Goal: Navigation & Orientation: Find specific page/section

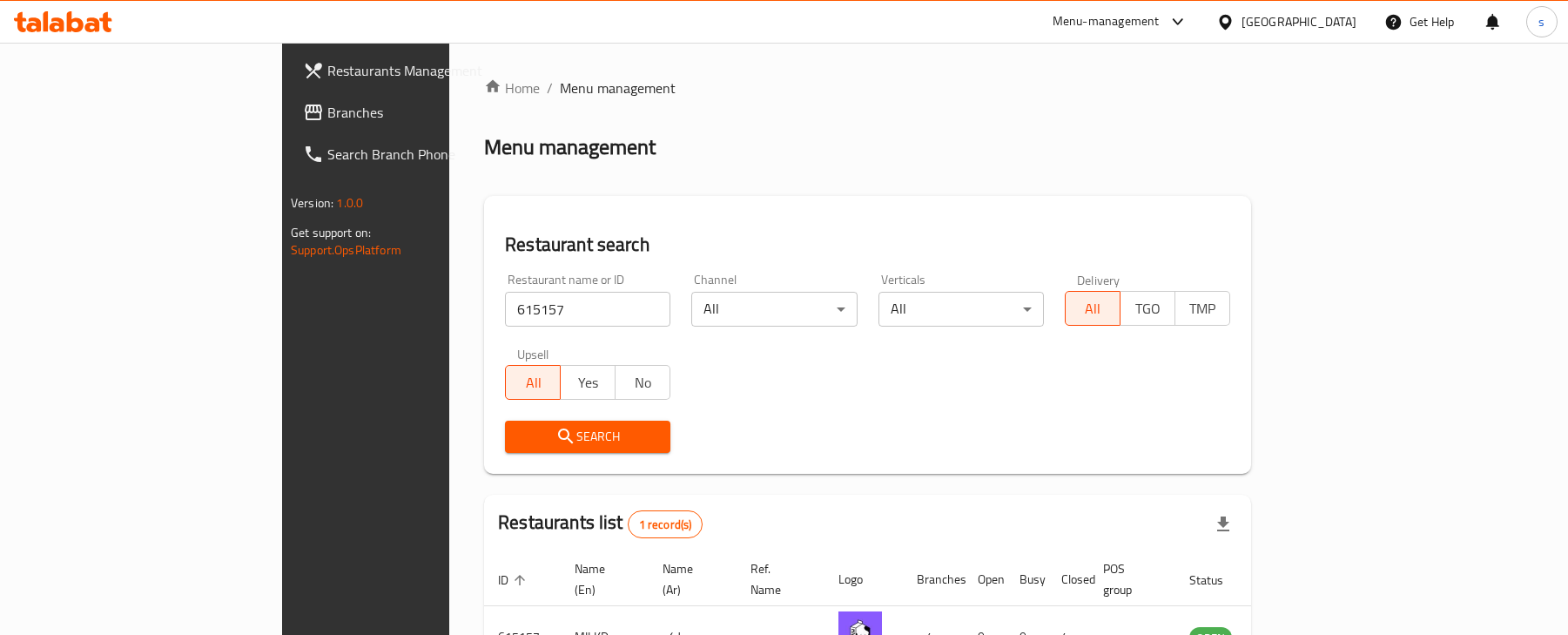
scroll to position [109, 0]
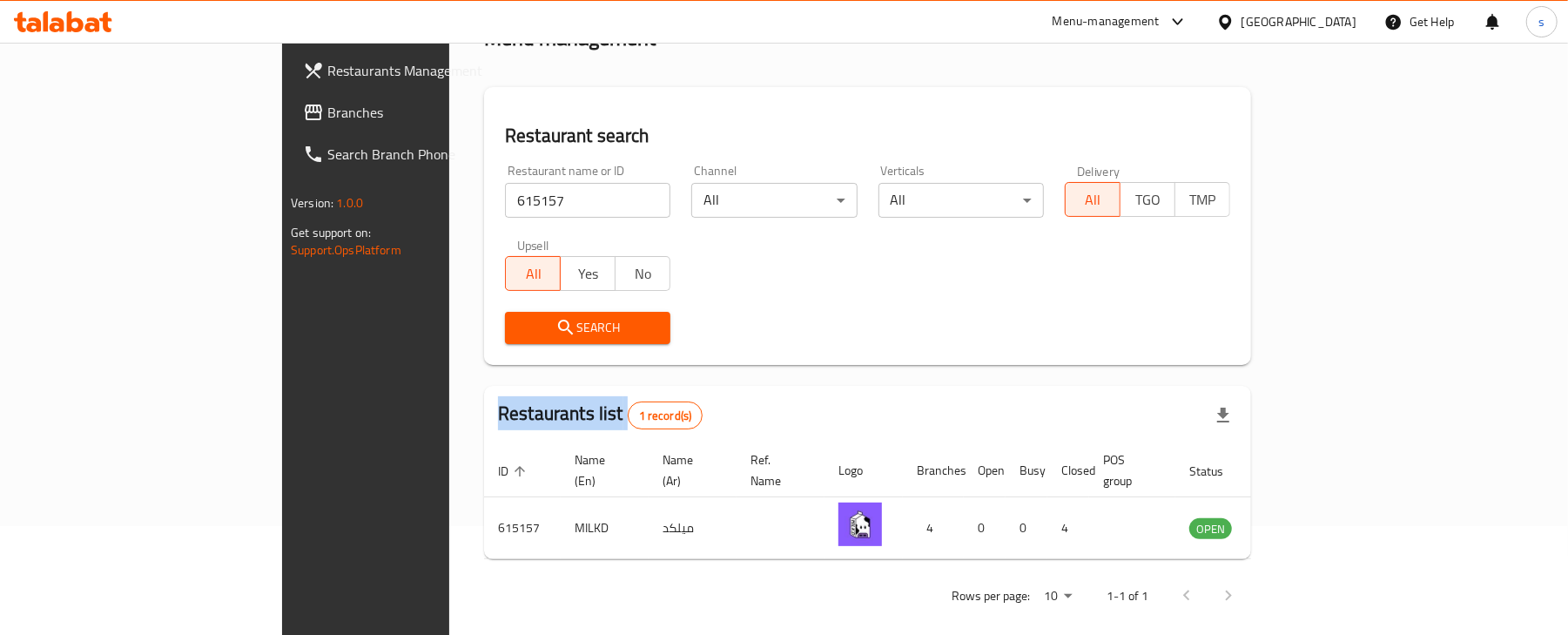
click at [1231, 15] on icon at bounding box center [1225, 22] width 13 height 15
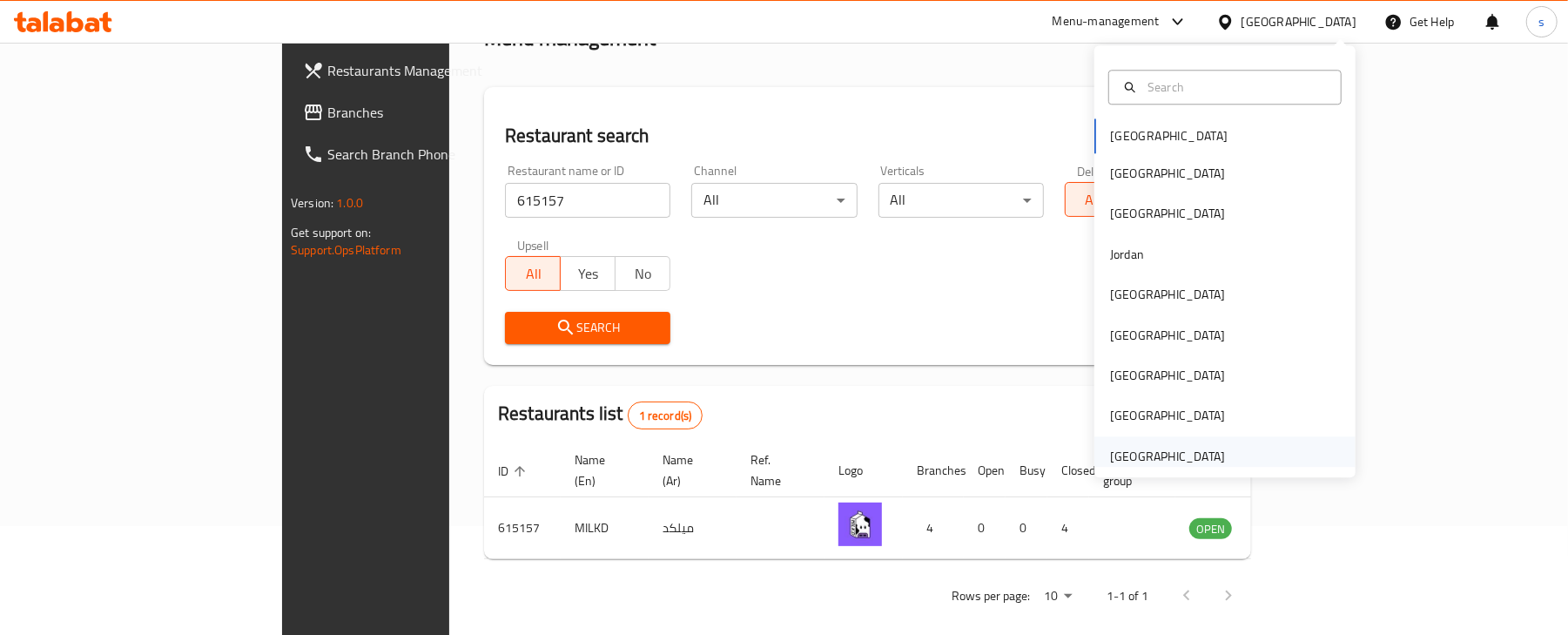
click at [1172, 457] on div "[GEOGRAPHIC_DATA]" at bounding box center [1167, 456] width 115 height 19
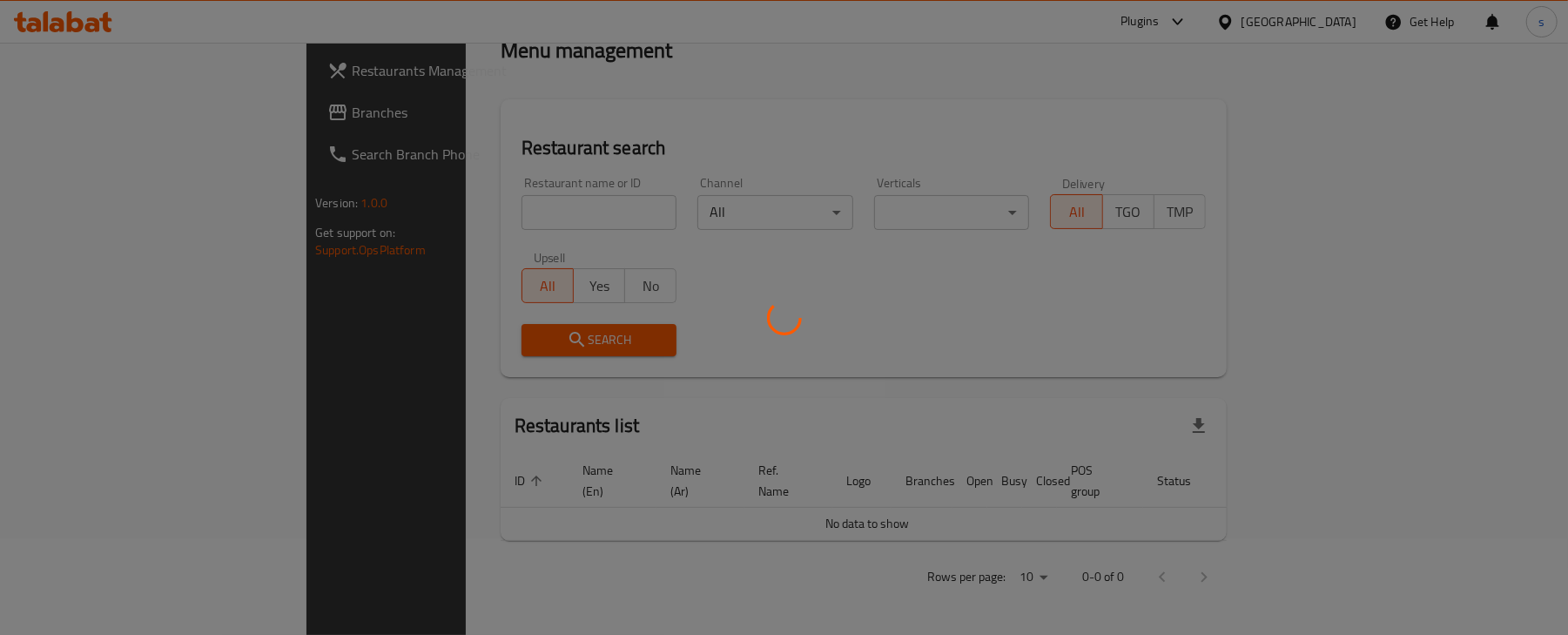
scroll to position [77, 0]
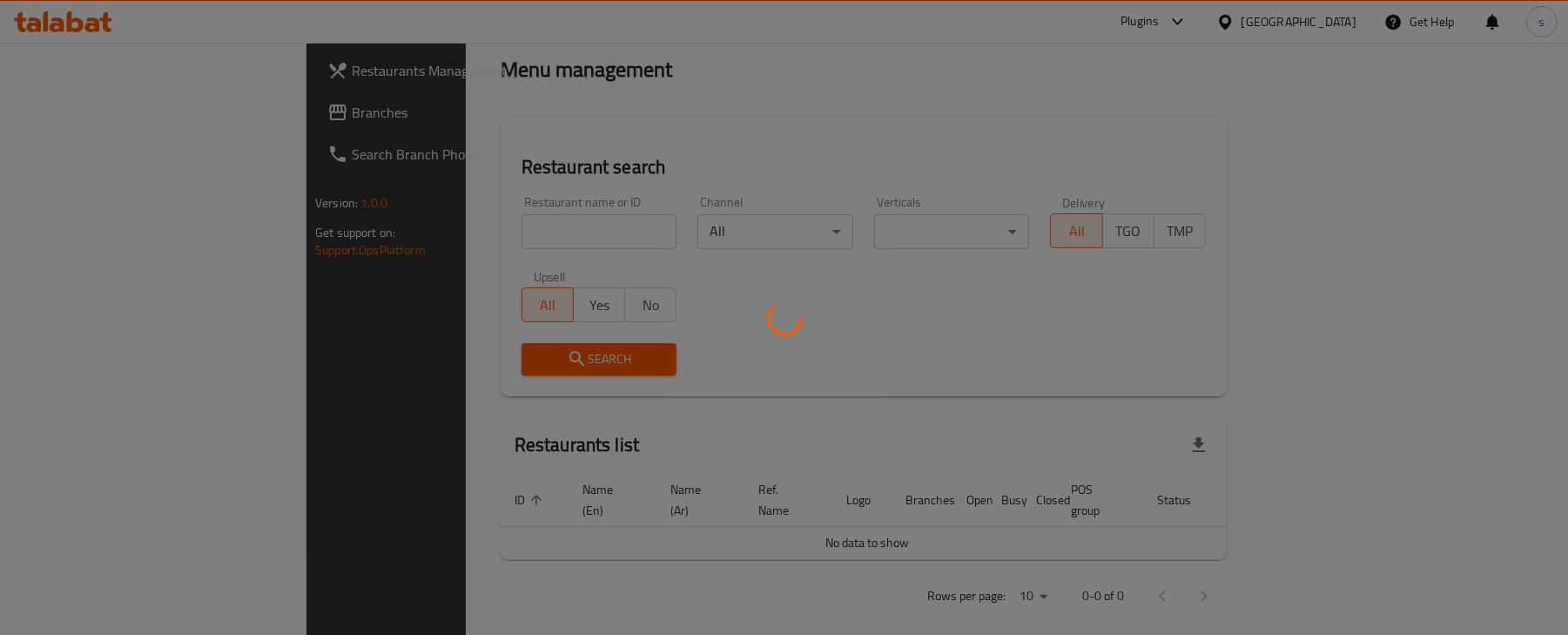
click at [74, 103] on div at bounding box center [784, 318] width 1568 height 635
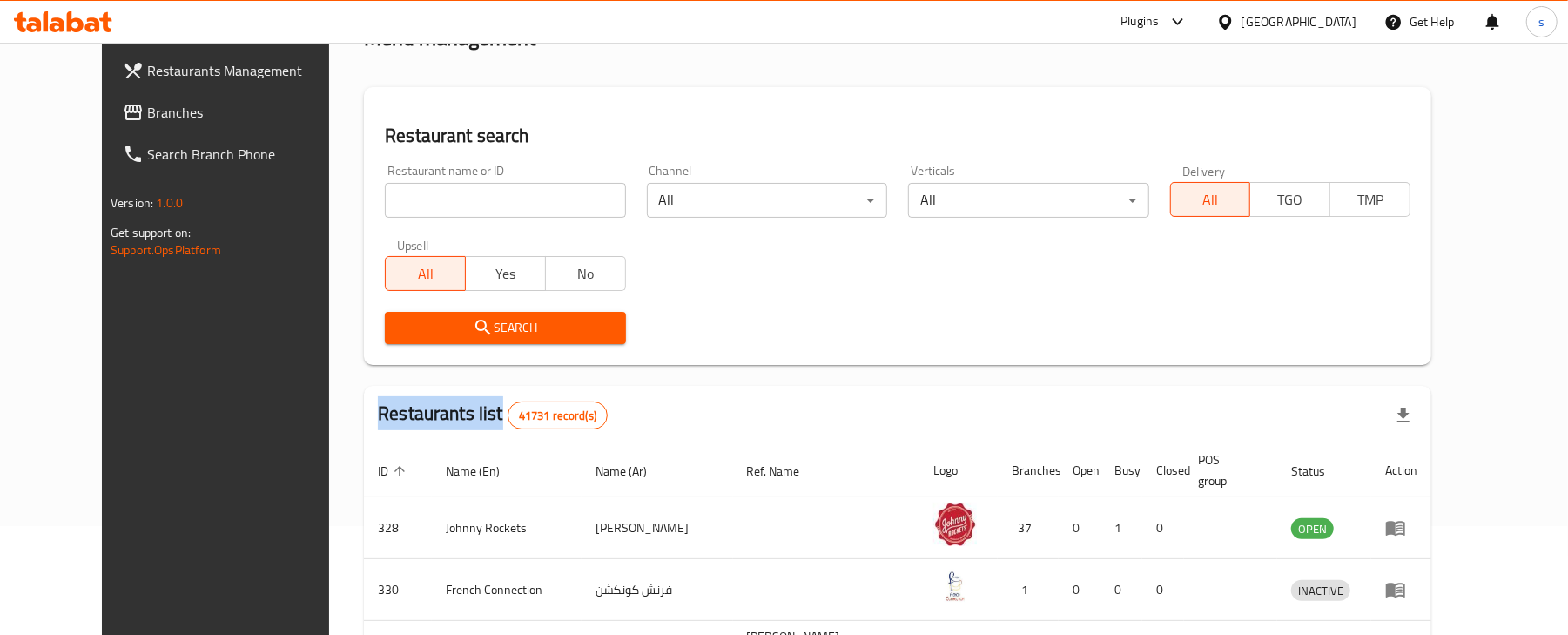
click at [74, 103] on div at bounding box center [784, 318] width 1568 height 635
click at [147, 103] on span "Branches" at bounding box center [248, 112] width 203 height 21
click at [147, 102] on span "Branches" at bounding box center [248, 112] width 203 height 21
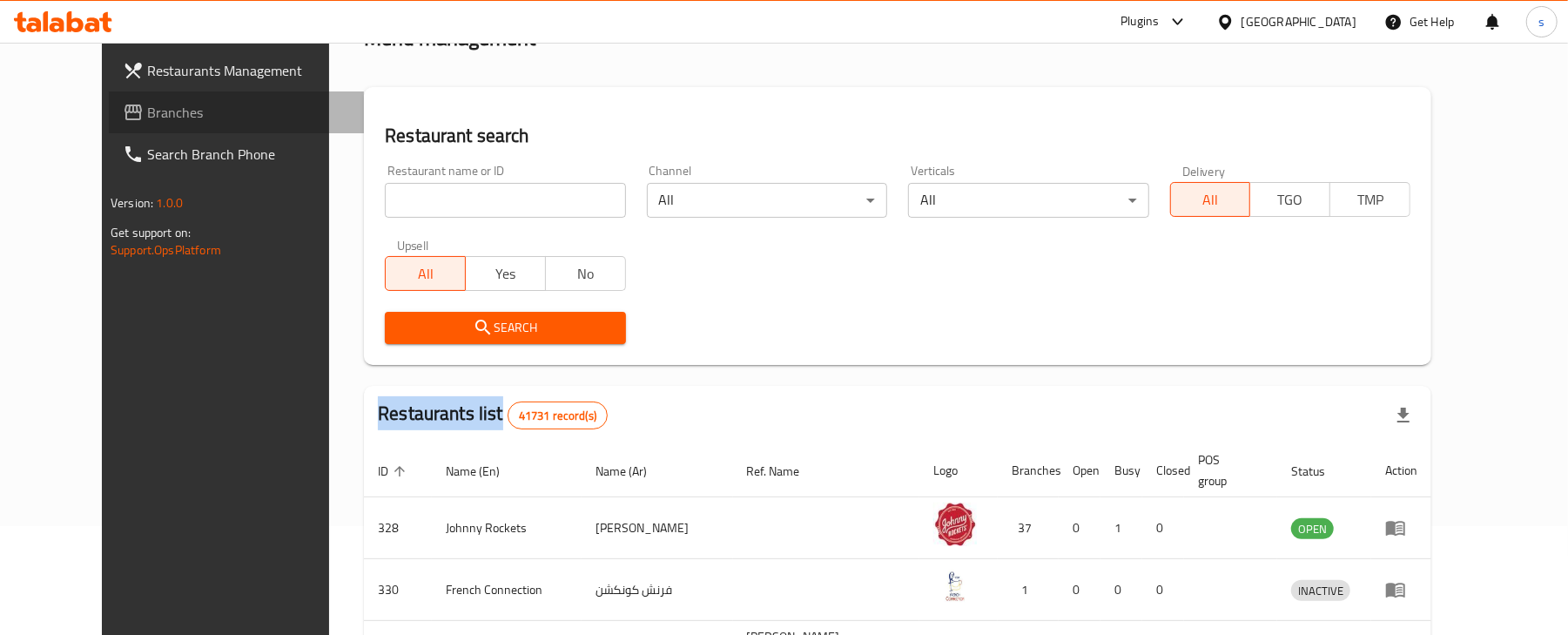
click at [147, 102] on span "Branches" at bounding box center [248, 112] width 203 height 21
